Goal: Navigation & Orientation: Find specific page/section

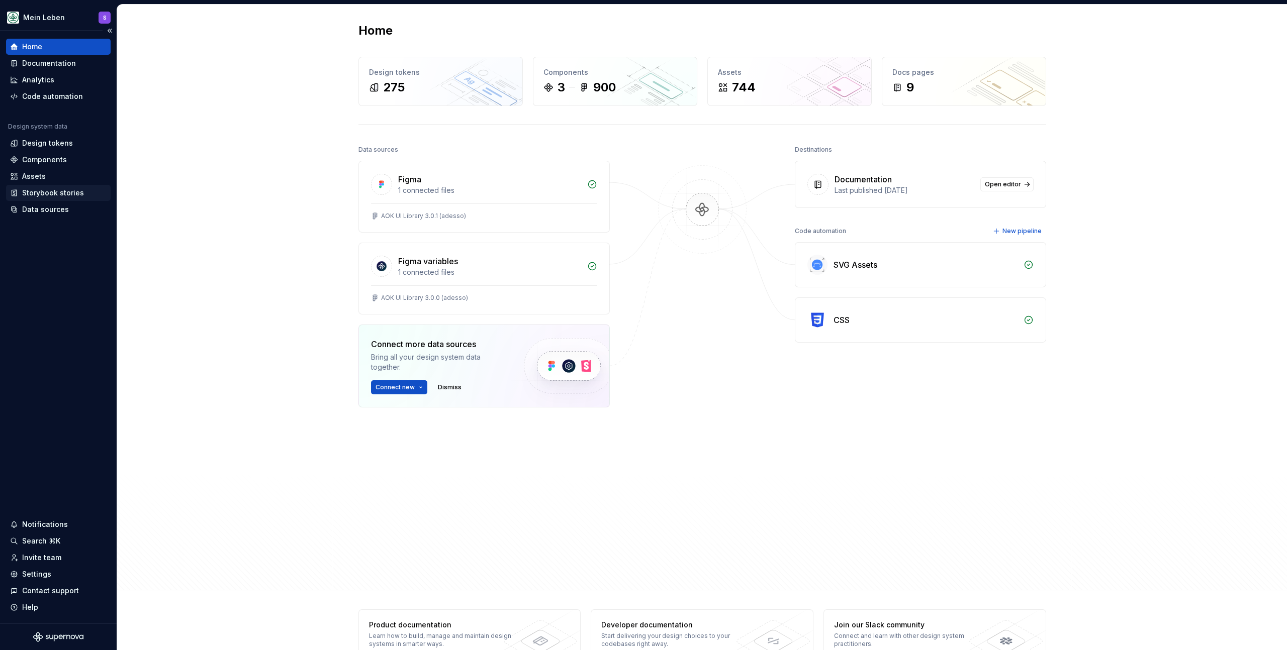
click at [25, 185] on div "Storybook stories" at bounding box center [58, 193] width 105 height 16
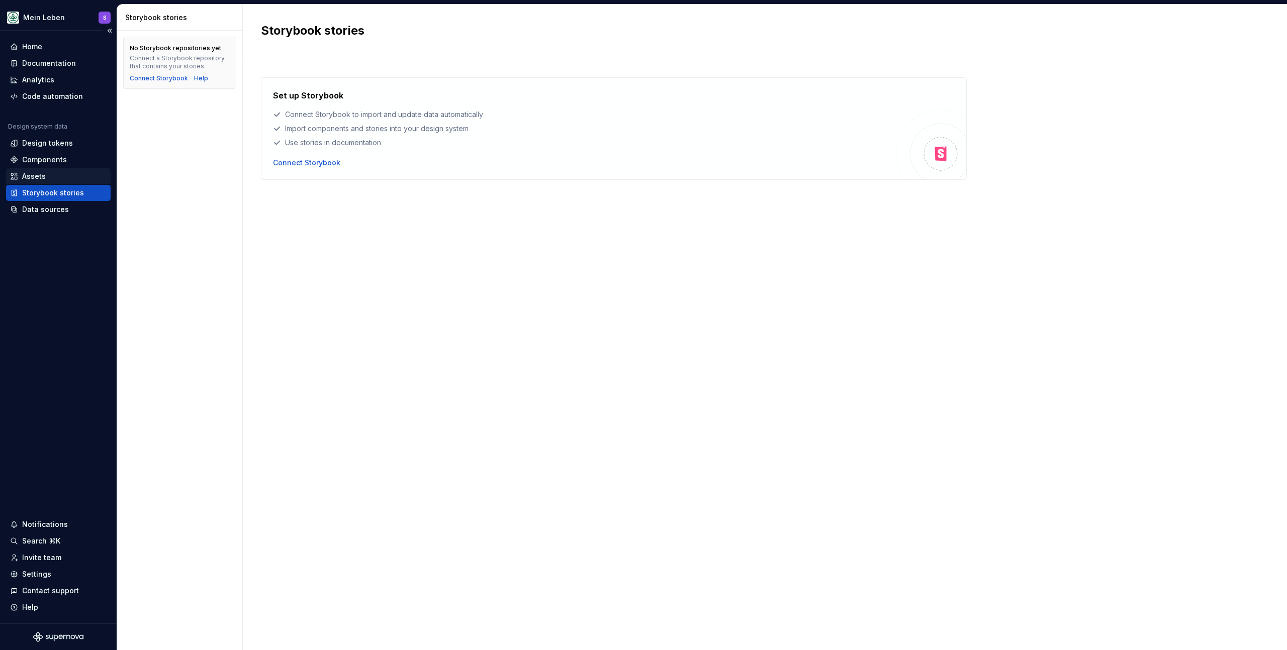
click at [35, 174] on div "Assets" at bounding box center [34, 176] width 24 height 10
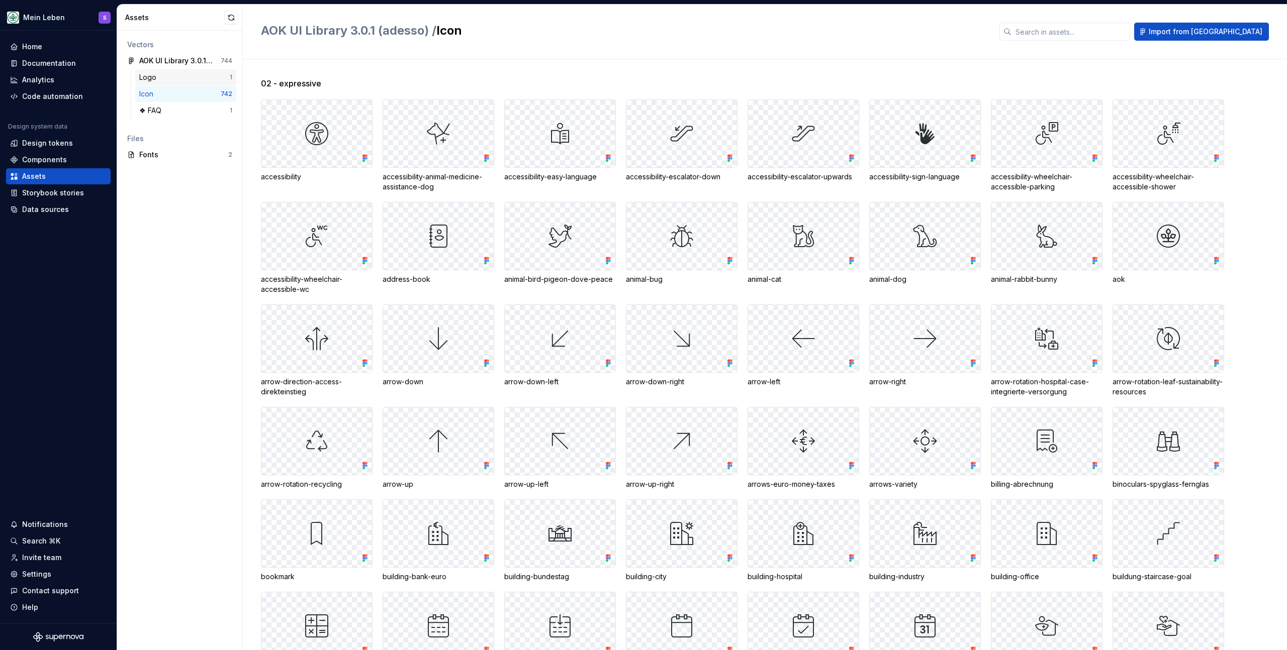
click at [158, 78] on div "Logo" at bounding box center [149, 77] width 21 height 10
